Goal: Task Accomplishment & Management: Manage account settings

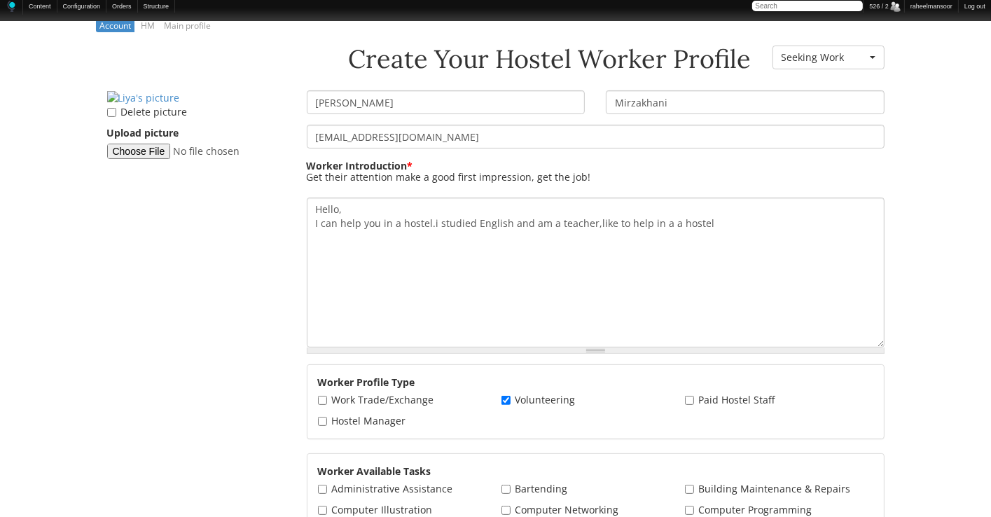
scroll to position [224, 0]
drag, startPoint x: 464, startPoint y: 106, endPoint x: 207, endPoint y: 103, distance: 257.1
click at [207, 45] on div "Create Your Hostel Worker Profile Worker Resume Status - None - Currently Worki…" at bounding box center [496, 45] width 799 height 0
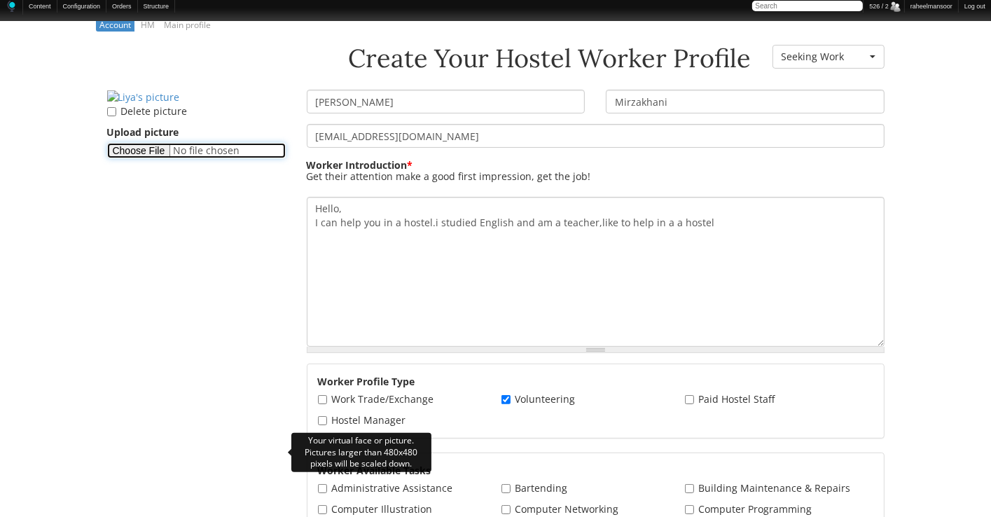
click at [146, 158] on input "Upload picture" at bounding box center [196, 150] width 179 height 15
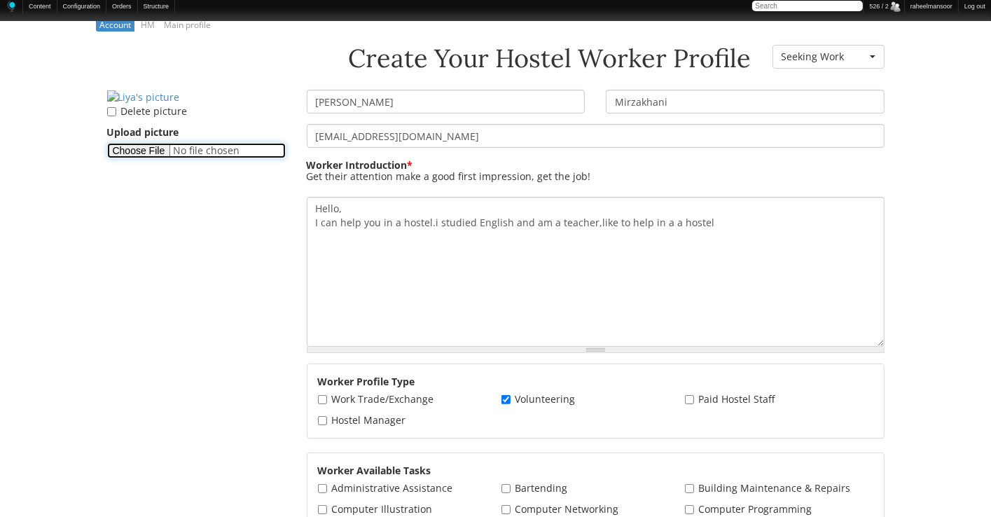
type input "C:\fakepath\Fatemeh-display-picture.png"
click at [285, 169] on aside "Delete picture Upload picture" at bounding box center [197, 129] width 200 height 79
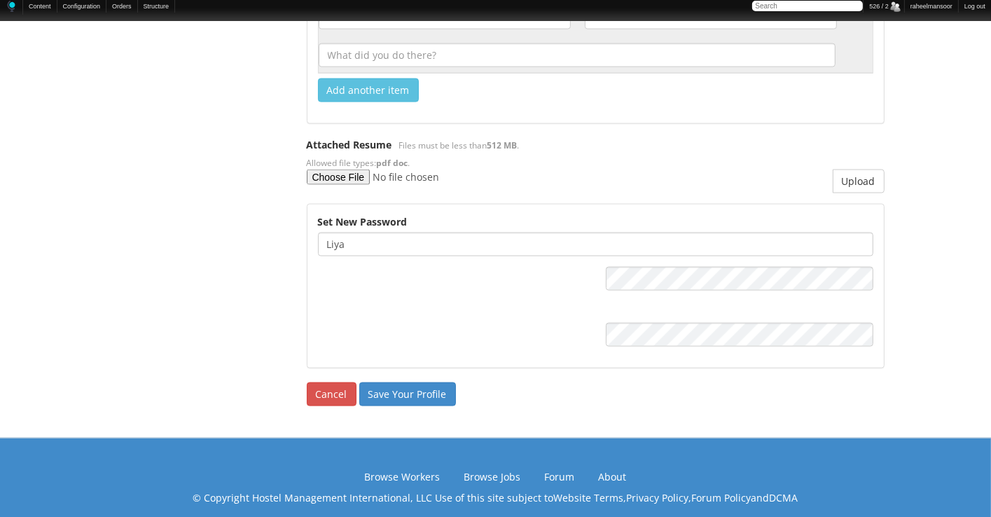
scroll to position [1912, 0]
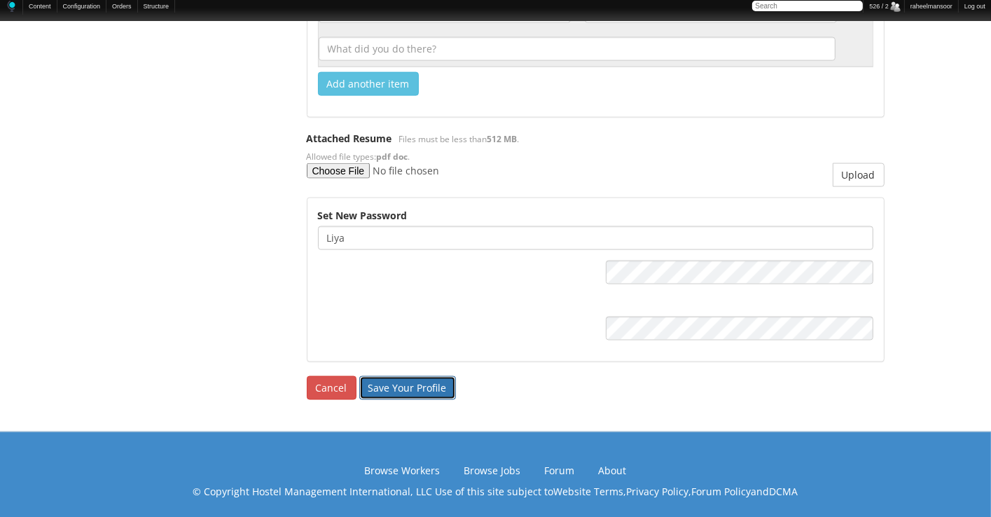
click at [424, 387] on input "Save Your Profile" at bounding box center [407, 388] width 97 height 24
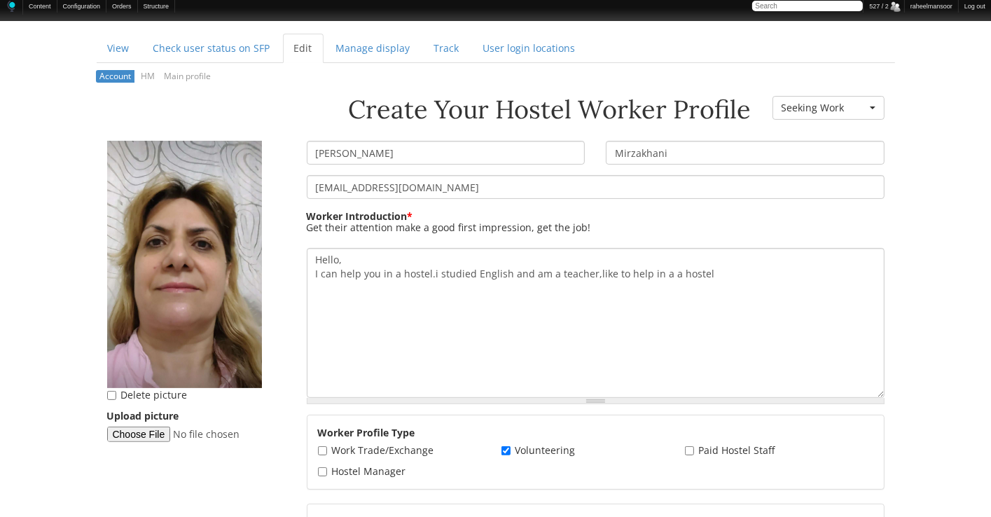
scroll to position [224, 0]
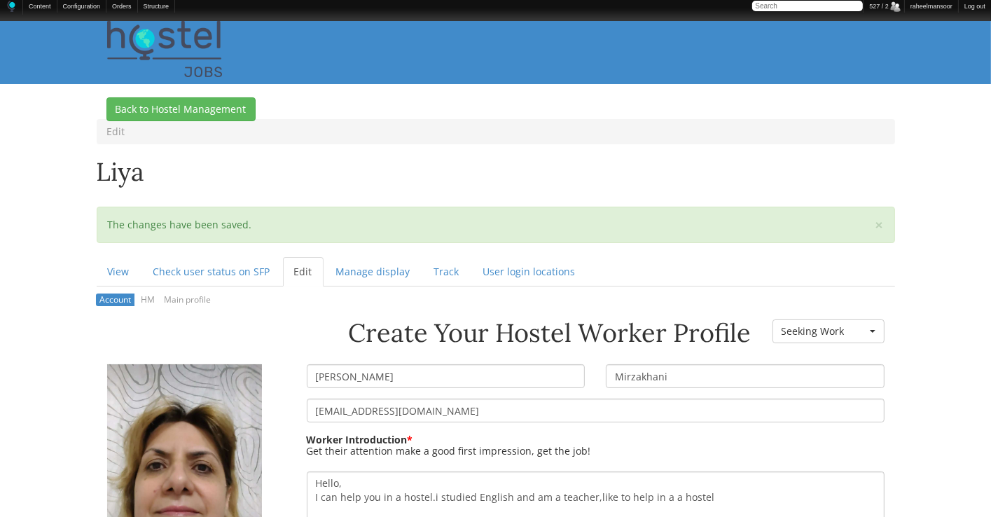
scroll to position [0, 0]
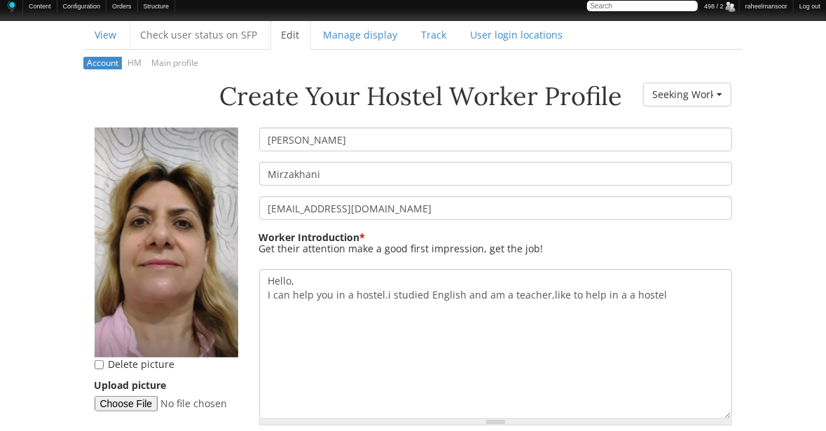
scroll to position [186, 0]
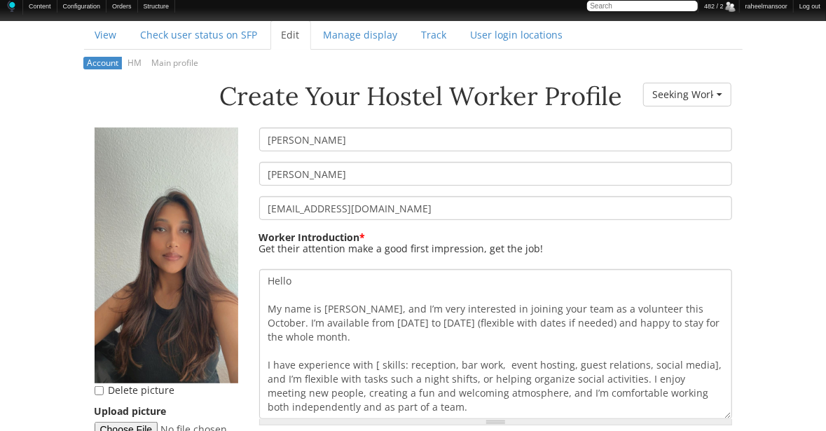
scroll to position [186, 0]
click at [276, 172] on input "[PERSON_NAME]" at bounding box center [495, 174] width 473 height 24
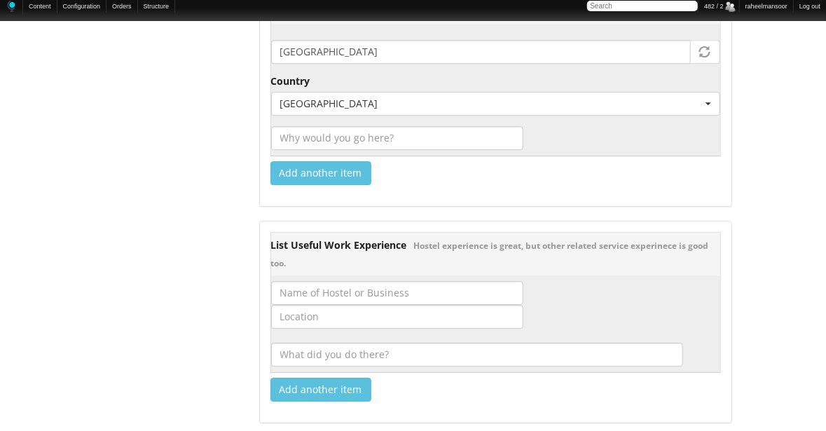
scroll to position [2241, 0]
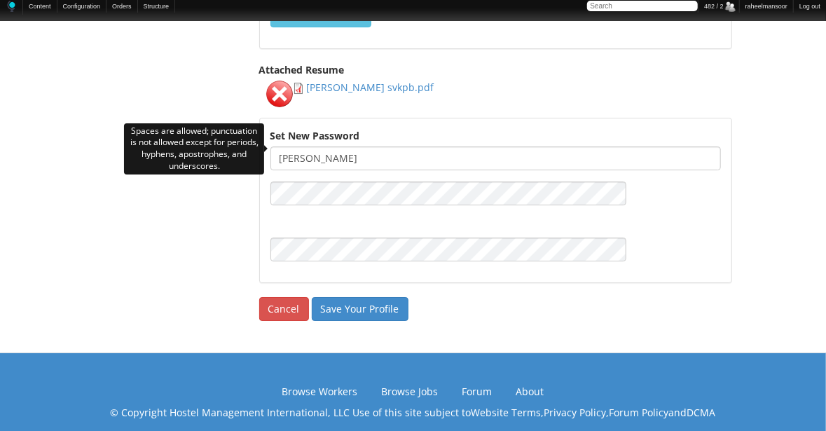
type input "[PERSON_NAME]"
click at [331, 148] on input "[PERSON_NAME]" at bounding box center [495, 158] width 450 height 24
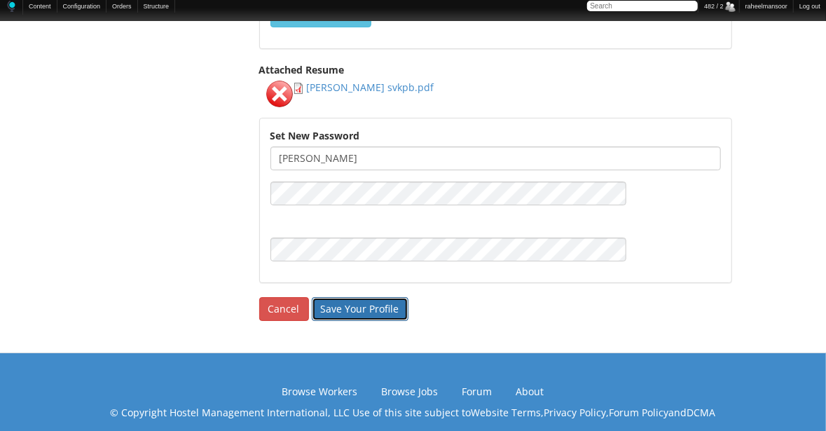
click at [340, 298] on input "Save Your Profile" at bounding box center [360, 309] width 97 height 24
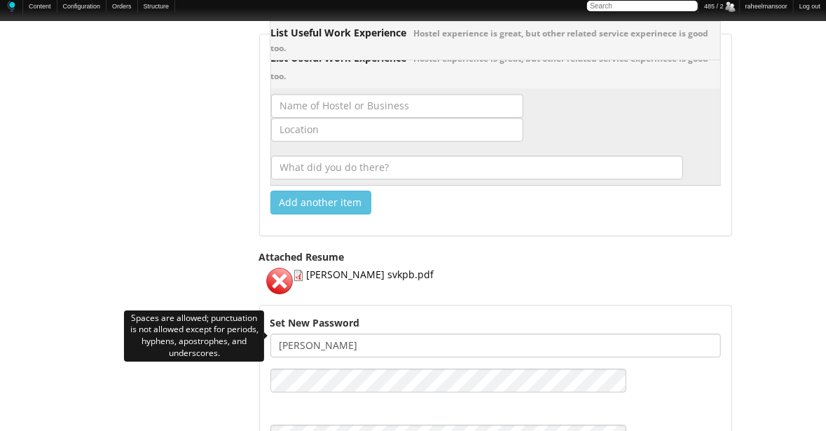
scroll to position [2241, 0]
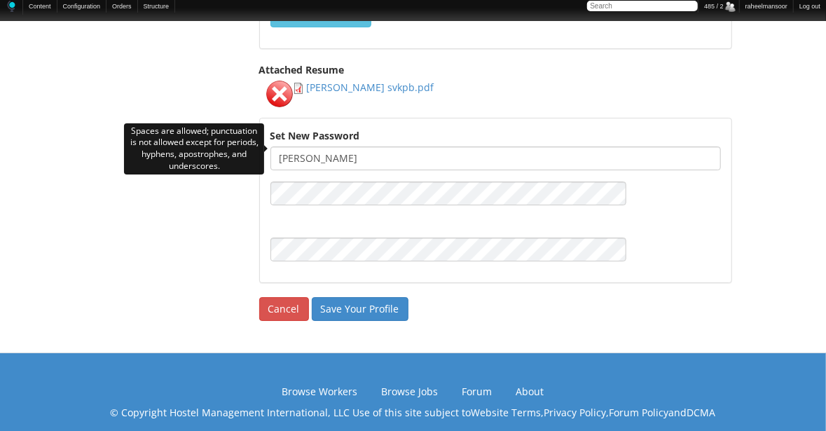
click at [331, 149] on input "Sushmitha Rangappa" at bounding box center [495, 158] width 450 height 24
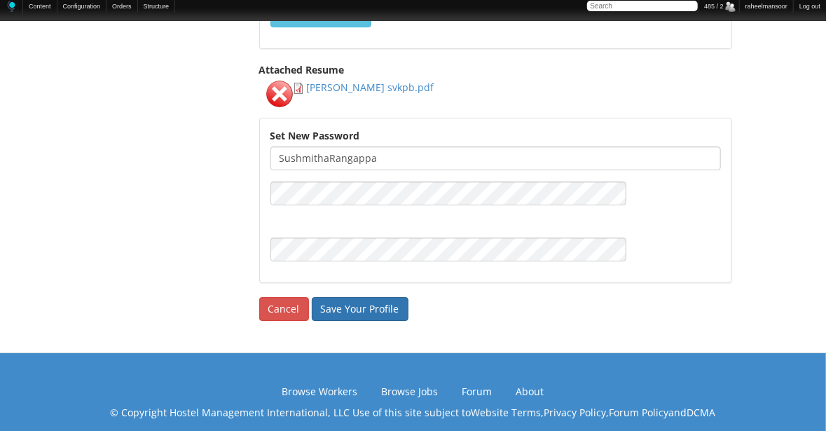
type input "SushmithaRangappa"
click at [337, 304] on input "Save Your Profile" at bounding box center [360, 309] width 97 height 24
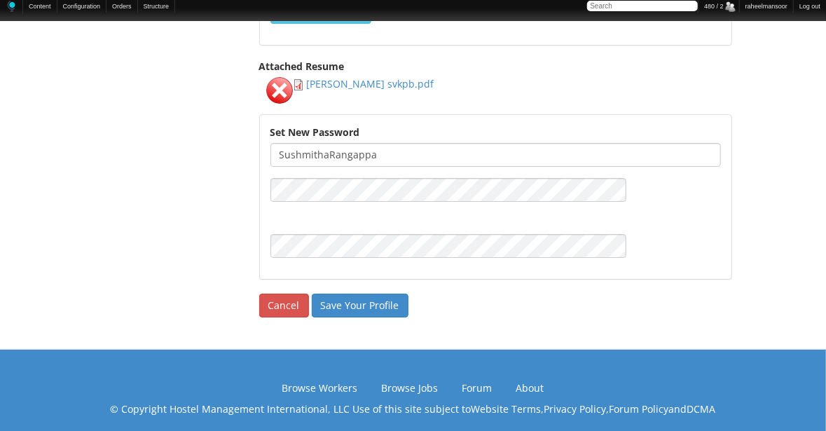
scroll to position [2058, 0]
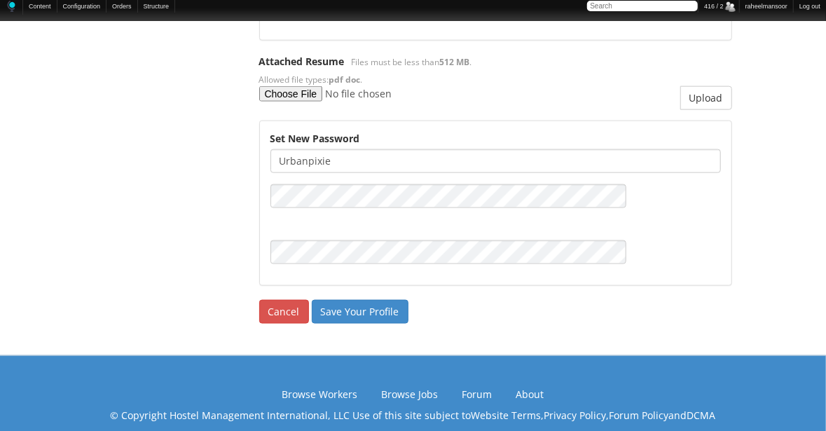
scroll to position [3257, 0]
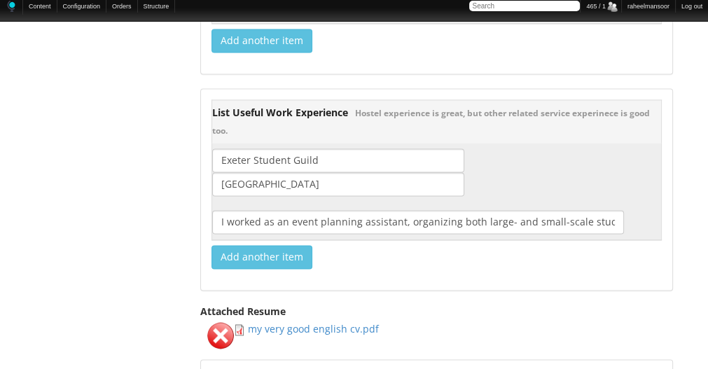
scroll to position [2005, 0]
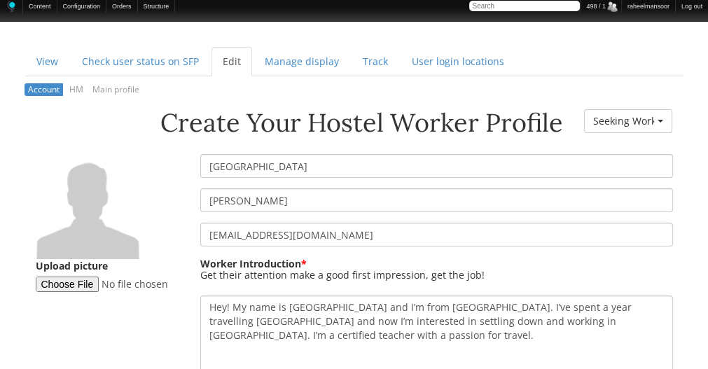
scroll to position [160, 0]
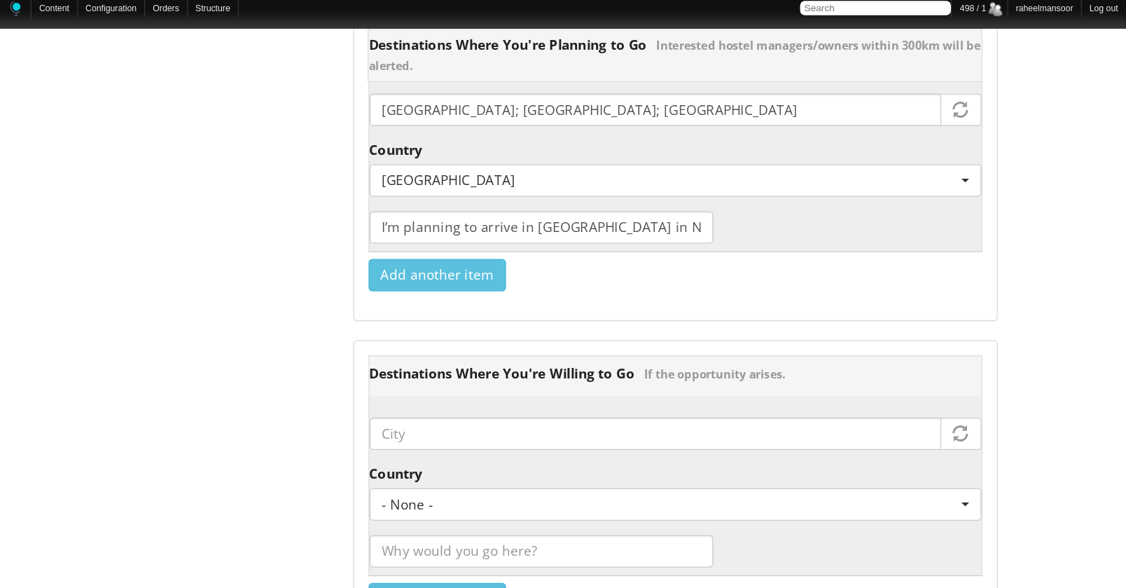
scroll to position [1601, 0]
